Goal: Transaction & Acquisition: Subscribe to service/newsletter

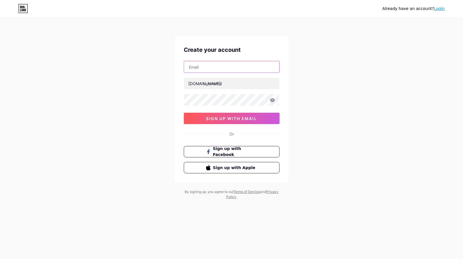
click at [207, 64] on input "text" at bounding box center [231, 66] width 95 height 11
type input "[EMAIL_ADDRESS][DOMAIN_NAME]"
click at [253, 84] on input "text" at bounding box center [231, 83] width 95 height 11
paste input "vn88cacom"
type input "vn88cacom"
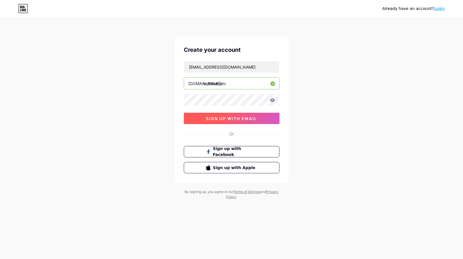
drag, startPoint x: 194, startPoint y: 119, endPoint x: 190, endPoint y: 120, distance: 4.4
click at [194, 119] on button "sign up with email" at bounding box center [232, 118] width 96 height 11
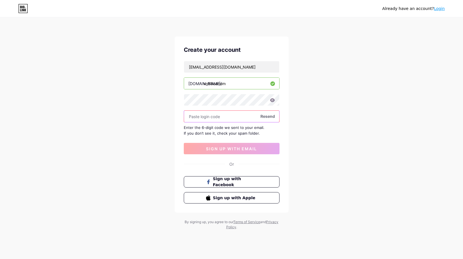
paste input "418920"
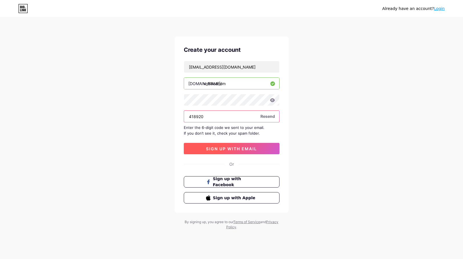
type input "418920"
click at [224, 154] on button "sign up with email" at bounding box center [232, 148] width 96 height 11
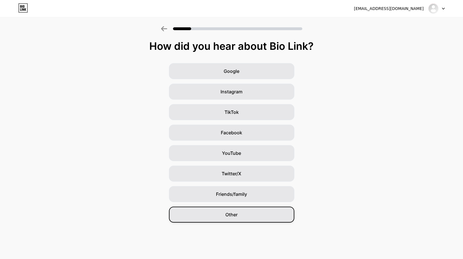
click at [227, 215] on span "Other" at bounding box center [231, 214] width 12 height 7
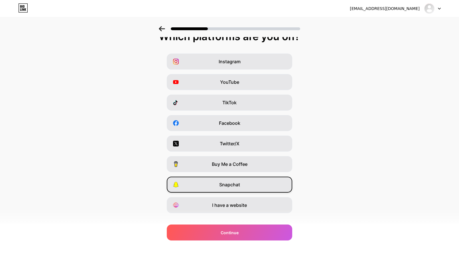
scroll to position [19, 0]
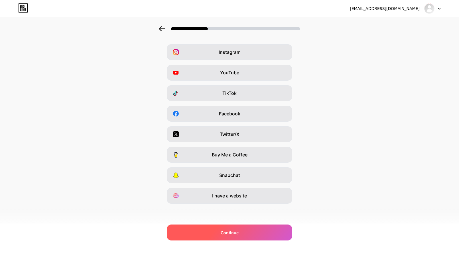
click at [235, 229] on div "Continue" at bounding box center [229, 233] width 125 height 16
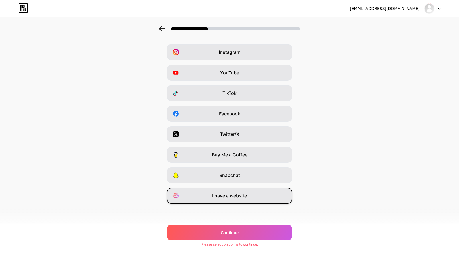
click at [232, 200] on div "I have a website" at bounding box center [229, 196] width 125 height 16
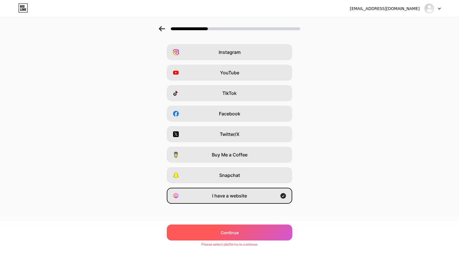
click at [234, 227] on div "Continue" at bounding box center [229, 233] width 125 height 16
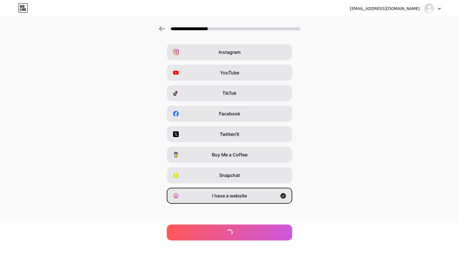
scroll to position [0, 0]
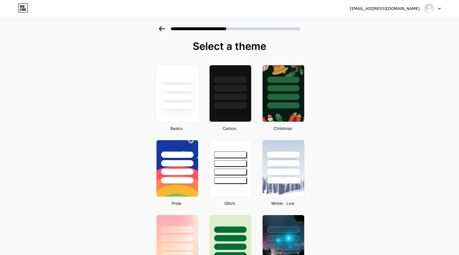
click at [184, 91] on div at bounding box center [176, 88] width 33 height 7
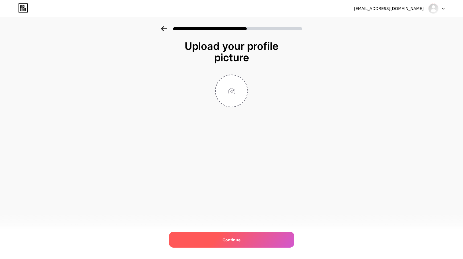
click at [234, 244] on div "Continue" at bounding box center [231, 240] width 125 height 16
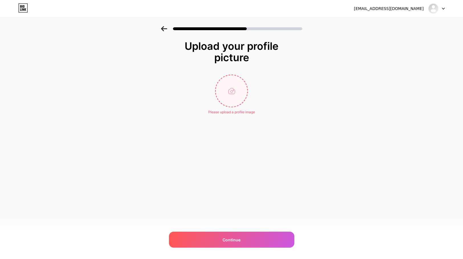
click at [230, 93] on input "file" at bounding box center [232, 91] width 32 height 32
type input "C:\fakepath\avt.jpg"
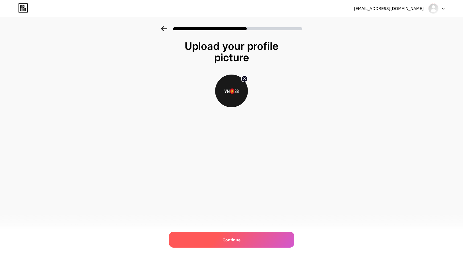
click at [265, 245] on div "Continue" at bounding box center [231, 240] width 125 height 16
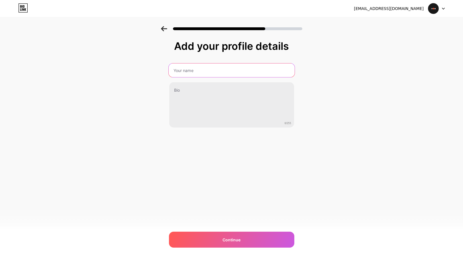
click at [217, 74] on input "text" at bounding box center [231, 71] width 126 height 14
paste input "VN88"
type input "VN88"
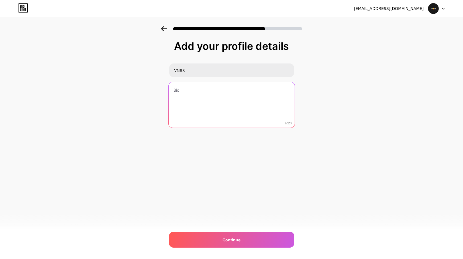
drag, startPoint x: 186, startPoint y: 101, endPoint x: 261, endPoint y: 114, distance: 75.3
click at [186, 101] on textarea at bounding box center [231, 105] width 126 height 46
drag, startPoint x: 236, startPoint y: 121, endPoint x: 241, endPoint y: 131, distance: 11.5
click at [236, 121] on textarea at bounding box center [231, 105] width 125 height 46
paste textarea "VN88 – Nhà cái giải trí trực tuyến hàng đầu châu Á, mang đến hàng nghìn trò chơ…"
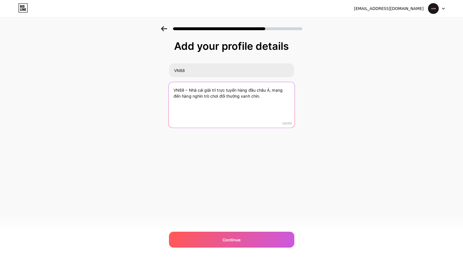
type textarea "VN88 – Nhà cái giải trí trực tuyến hàng đầu châu Á, mang đến hàng nghìn trò chơ…"
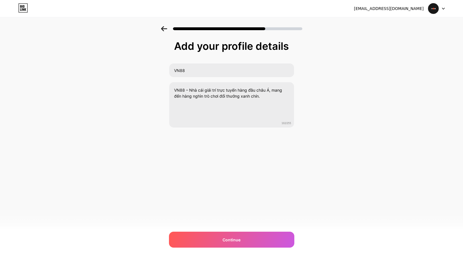
click at [253, 230] on div "[EMAIL_ADDRESS][DOMAIN_NAME] Logout Link Copied Add your profile details VN88 V…" at bounding box center [231, 129] width 463 height 259
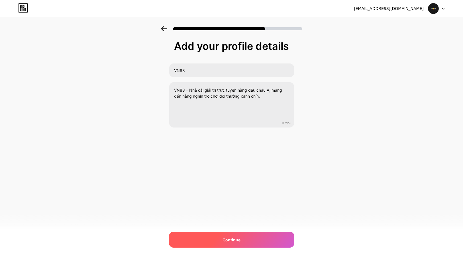
click at [247, 237] on div "Continue" at bounding box center [231, 240] width 125 height 16
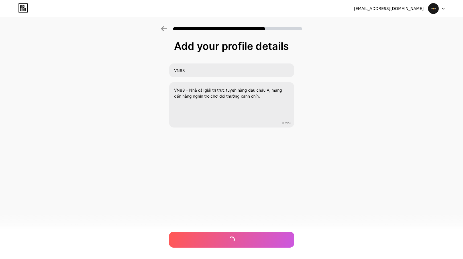
click at [244, 248] on div "[EMAIL_ADDRESS][DOMAIN_NAME] Logout Link Copied Add your profile details VN88 V…" at bounding box center [231, 129] width 463 height 259
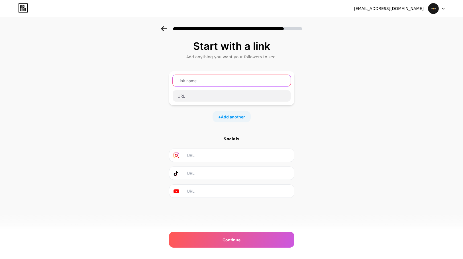
click at [203, 79] on input "text" at bounding box center [232, 80] width 118 height 11
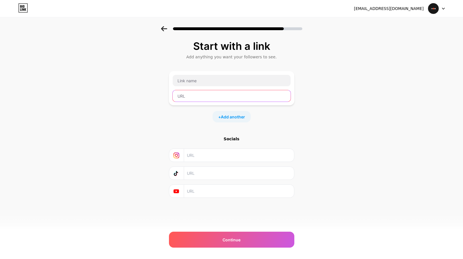
drag, startPoint x: 190, startPoint y: 93, endPoint x: 198, endPoint y: 92, distance: 8.1
click at [190, 93] on input "text" at bounding box center [232, 95] width 118 height 11
paste input "[URL][DOMAIN_NAME]"
type input "[URL][DOMAIN_NAME]"
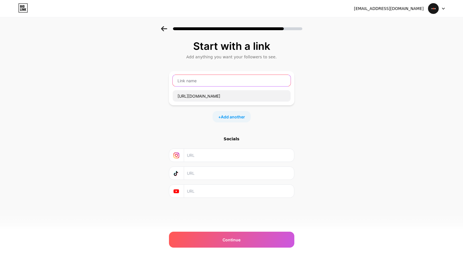
click at [198, 78] on input "text" at bounding box center [232, 80] width 118 height 11
paste input "VN88"
type input "VN88"
click at [224, 118] on span "Add another" at bounding box center [233, 117] width 24 height 6
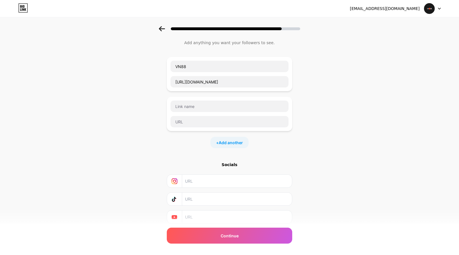
scroll to position [29, 0]
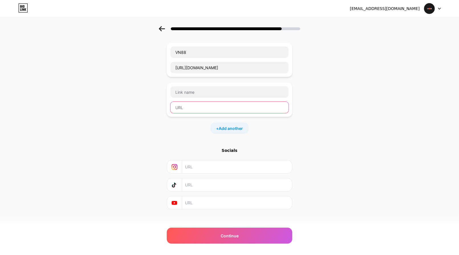
click at [219, 109] on input "text" at bounding box center [229, 107] width 118 height 11
paste input "[URL][DOMAIN_NAME]"
click at [202, 109] on input "[URL][DOMAIN_NAME]" at bounding box center [229, 107] width 118 height 11
click at [204, 108] on input "[URL][DOMAIN_NAME]" at bounding box center [229, 107] width 118 height 11
click at [210, 108] on input "[URL][DOMAIN_NAME]" at bounding box center [229, 107] width 118 height 11
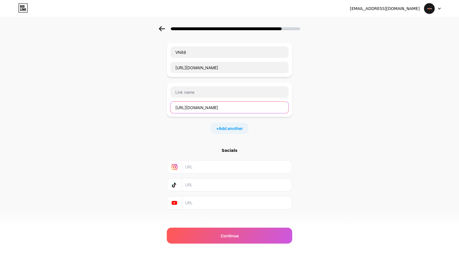
click at [210, 108] on input "[URL][DOMAIN_NAME]" at bounding box center [229, 107] width 118 height 11
type input "[URL][DOMAIN_NAME]"
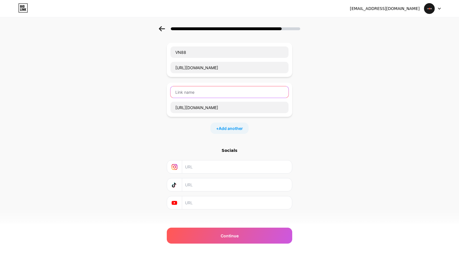
click at [211, 95] on input "text" at bounding box center [229, 91] width 118 height 11
paste input "facebook"
type input "facebook"
click at [233, 131] on div "+ Add another" at bounding box center [229, 128] width 38 height 11
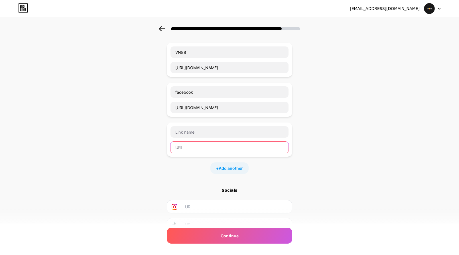
click at [196, 151] on input "text" at bounding box center [229, 147] width 118 height 11
paste input "[URL][DOMAIN_NAME]"
click at [211, 149] on input "[URL][DOMAIN_NAME]" at bounding box center [229, 147] width 118 height 11
type input "[URL][DOMAIN_NAME]"
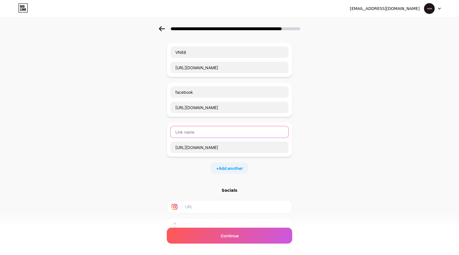
click at [208, 134] on input "text" at bounding box center [229, 131] width 118 height 11
paste input "youtube"
type input "youtube"
click at [231, 169] on span "Add another" at bounding box center [231, 168] width 24 height 6
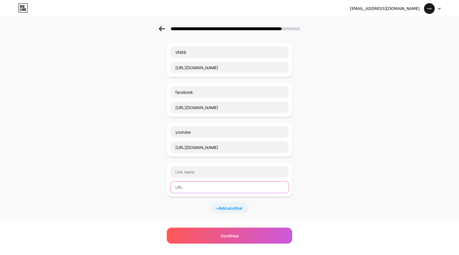
click at [203, 186] on input "text" at bounding box center [229, 187] width 118 height 11
paste input "[URL][DOMAIN_NAME]"
click at [204, 190] on input "[URL][DOMAIN_NAME]" at bounding box center [229, 187] width 118 height 11
click at [204, 189] on input "[URL][DOMAIN_NAME]" at bounding box center [229, 187] width 118 height 11
type input "[URL][DOMAIN_NAME]"
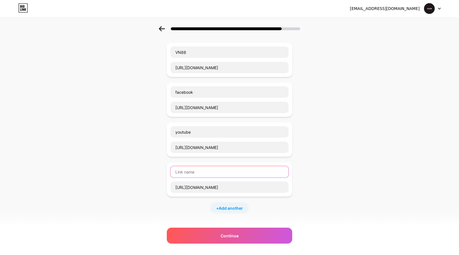
click at [209, 173] on input "text" at bounding box center [229, 171] width 118 height 11
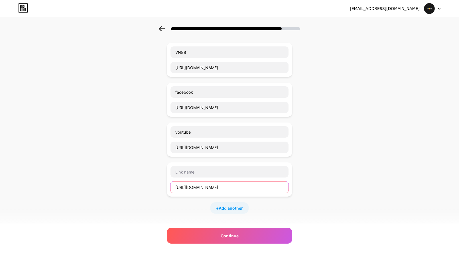
click at [212, 192] on input "[URL][DOMAIN_NAME]" at bounding box center [229, 187] width 118 height 11
click at [212, 191] on input "[URL][DOMAIN_NAME]" at bounding box center [229, 187] width 118 height 11
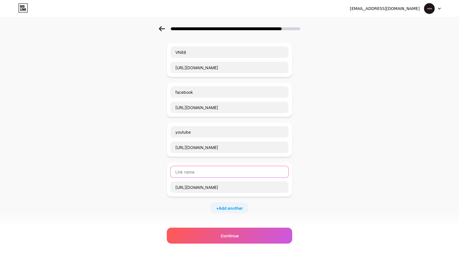
click at [208, 177] on input "text" at bounding box center [229, 171] width 118 height 11
paste input "pinterest"
type input "pinterest"
click at [232, 203] on div "+ Add another" at bounding box center [229, 207] width 38 height 11
click at [231, 209] on input "text" at bounding box center [229, 211] width 118 height 11
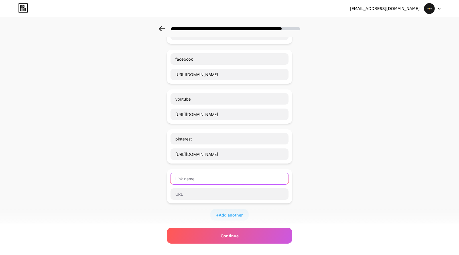
scroll to position [114, 0]
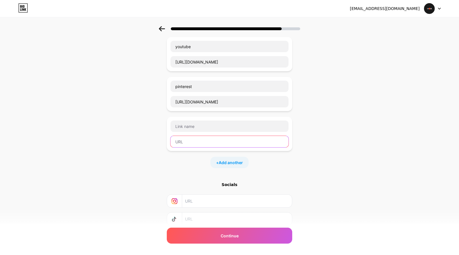
click at [183, 142] on input "text" at bounding box center [229, 141] width 118 height 11
paste input "[URL][DOMAIN_NAME]"
click at [200, 145] on input "[URL][DOMAIN_NAME]" at bounding box center [229, 141] width 118 height 11
click at [201, 140] on input "[URL][DOMAIN_NAME]" at bounding box center [229, 141] width 118 height 11
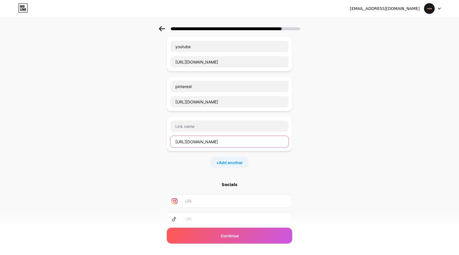
click at [201, 140] on input "[URL][DOMAIN_NAME]" at bounding box center [229, 141] width 118 height 11
type input "[URL][DOMAIN_NAME]"
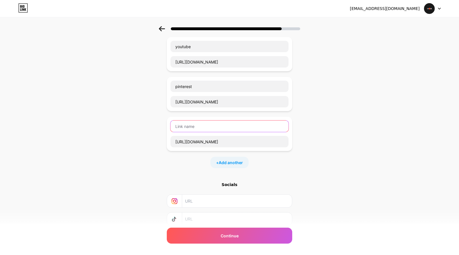
click at [205, 129] on input "text" at bounding box center [229, 126] width 118 height 11
paste input "twitter"
type input "twitter"
click at [245, 162] on div "+ Add another" at bounding box center [229, 162] width 38 height 11
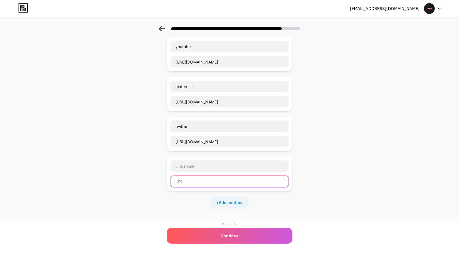
click at [205, 180] on input "text" at bounding box center [229, 181] width 118 height 11
paste input "[URL][DOMAIN_NAME]"
click at [200, 182] on input "[URL][DOMAIN_NAME]" at bounding box center [229, 181] width 118 height 11
type input "[URL][DOMAIN_NAME]"
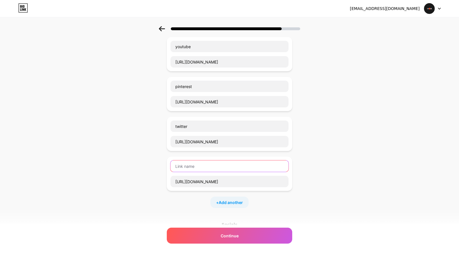
click at [202, 168] on input "text" at bounding box center [229, 165] width 118 height 11
paste input "gravatar"
type input "gravatar"
click at [231, 206] on div "+ Add another" at bounding box center [229, 202] width 38 height 11
click at [187, 202] on input "text" at bounding box center [229, 205] width 118 height 11
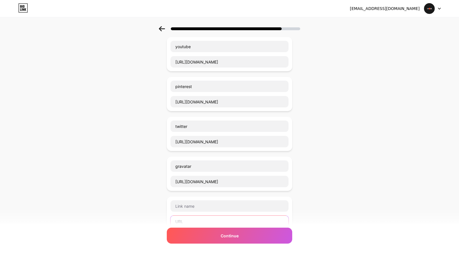
click at [186, 225] on input "text" at bounding box center [229, 221] width 118 height 11
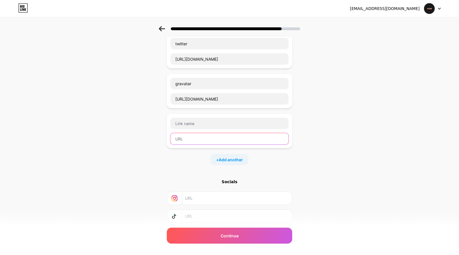
scroll to position [200, 0]
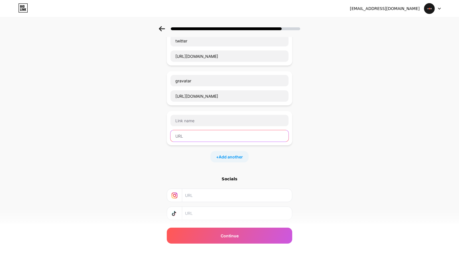
paste input "[URL][DOMAIN_NAME]"
click at [208, 135] on input "[URL][DOMAIN_NAME]" at bounding box center [229, 135] width 118 height 11
click at [208, 136] on input "[URL][DOMAIN_NAME]" at bounding box center [229, 135] width 118 height 11
type input "[URL][DOMAIN_NAME]"
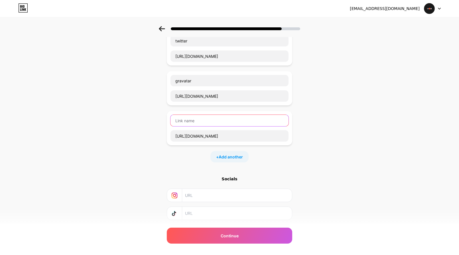
click at [203, 122] on input "text" at bounding box center [229, 120] width 118 height 11
paste input "reddit"
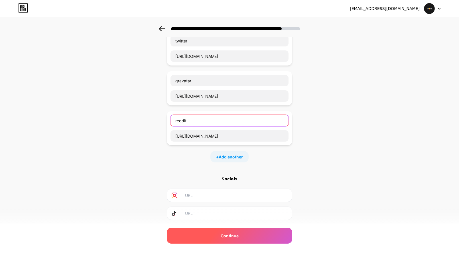
type input "reddit"
click at [224, 239] on div "Continue" at bounding box center [229, 236] width 125 height 16
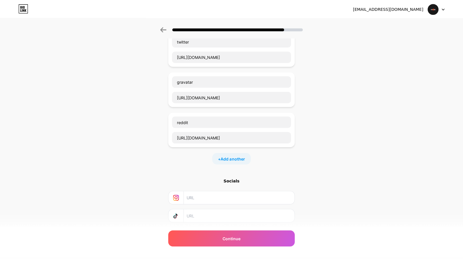
scroll to position [0, 0]
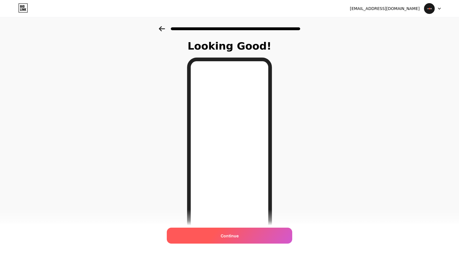
click at [222, 232] on div "Continue" at bounding box center [229, 236] width 125 height 16
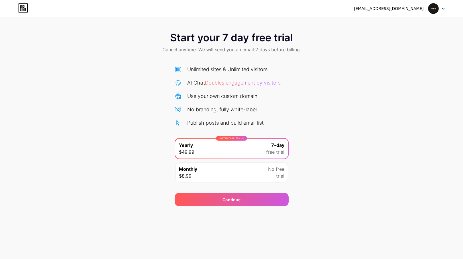
click at [436, 7] on img at bounding box center [433, 8] width 11 height 11
click at [332, 58] on div "Start your 7 day free trial Cancel anytime. We will send you an email 2 days be…" at bounding box center [231, 43] width 463 height 34
click at [225, 196] on div "Continue" at bounding box center [232, 200] width 114 height 14
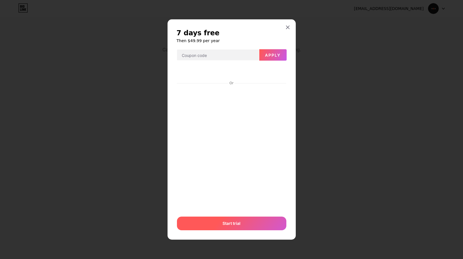
click at [233, 219] on div "Start trial" at bounding box center [231, 224] width 109 height 14
